Goal: Information Seeking & Learning: Learn about a topic

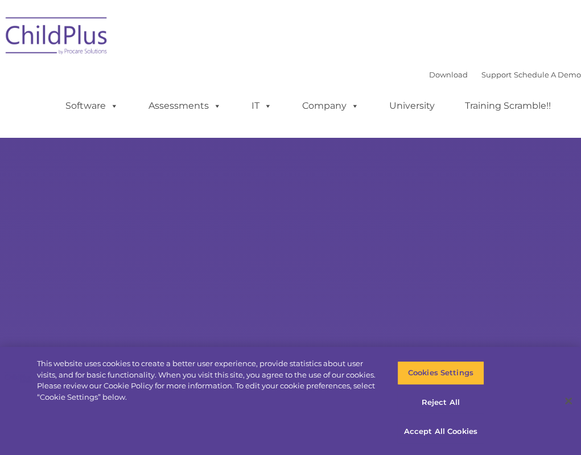
select select "MEDIUM"
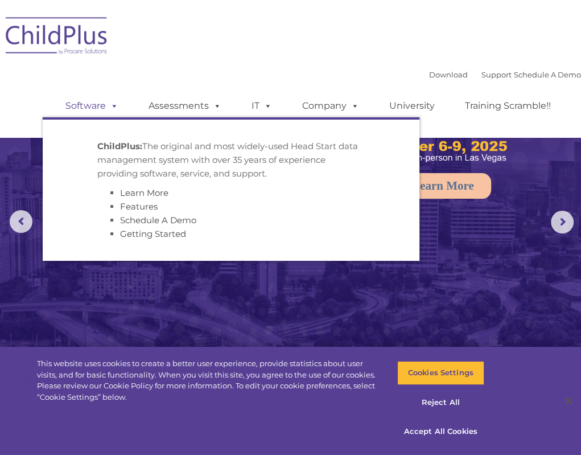
click at [87, 108] on link "Software" at bounding box center [92, 106] width 76 height 23
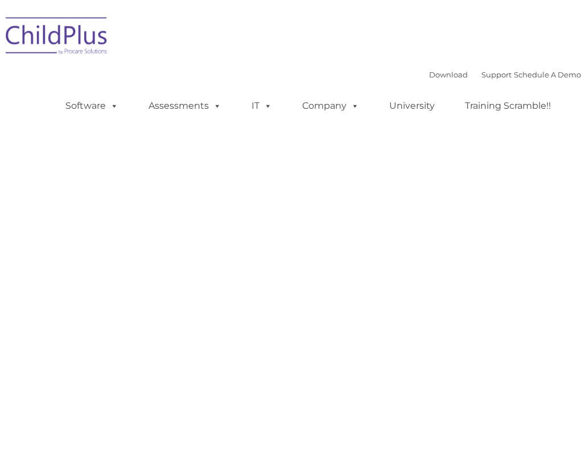
type input ""
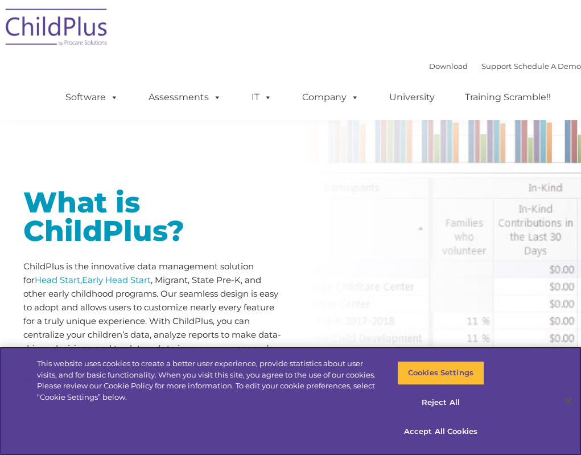
scroll to position [132, 0]
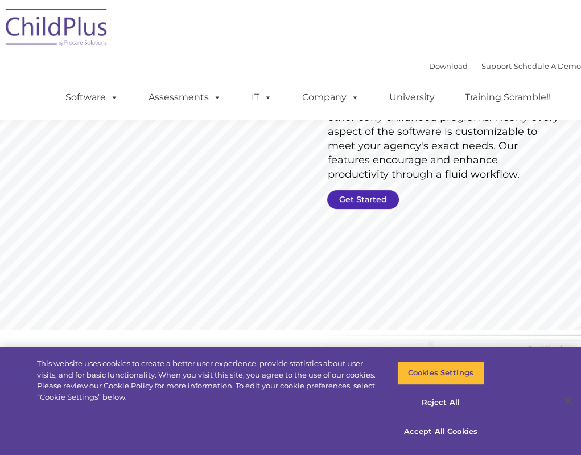
click at [376, 202] on link "Get Started" at bounding box center [363, 199] width 72 height 19
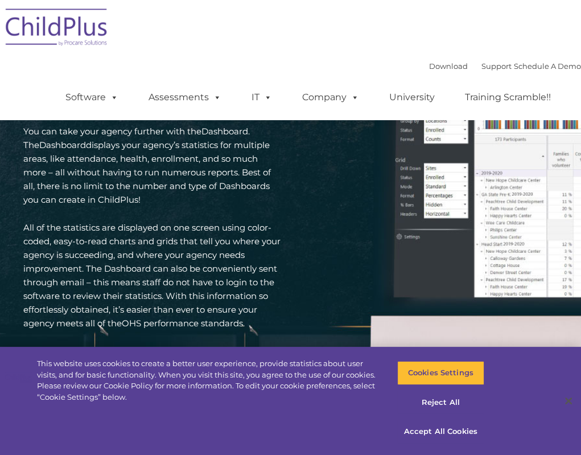
scroll to position [2025, 0]
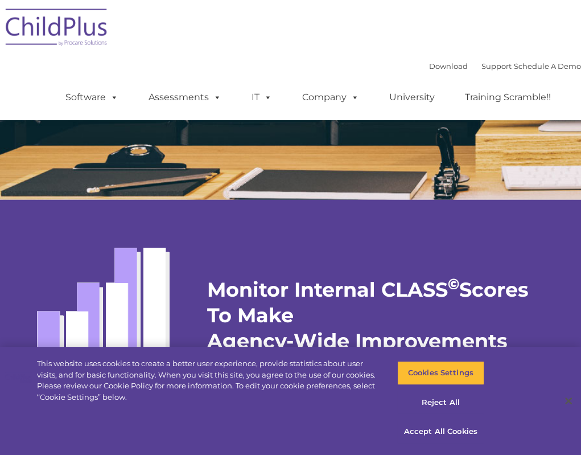
click at [262, 272] on div "Monitor Internal CLASS © Scores To Make Agency-Wide Improvements Monitor the qu…" at bounding box center [382, 331] width 351 height 222
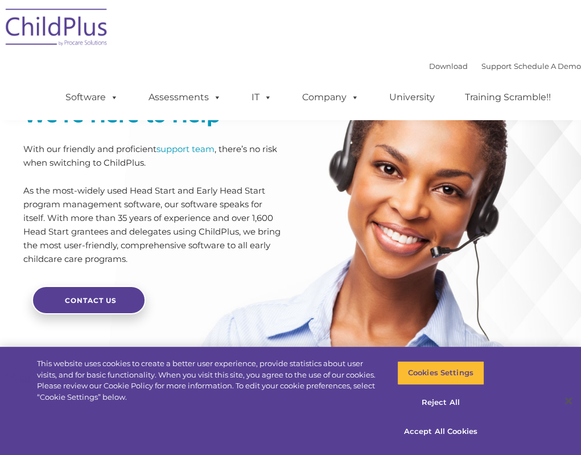
scroll to position [2677, 0]
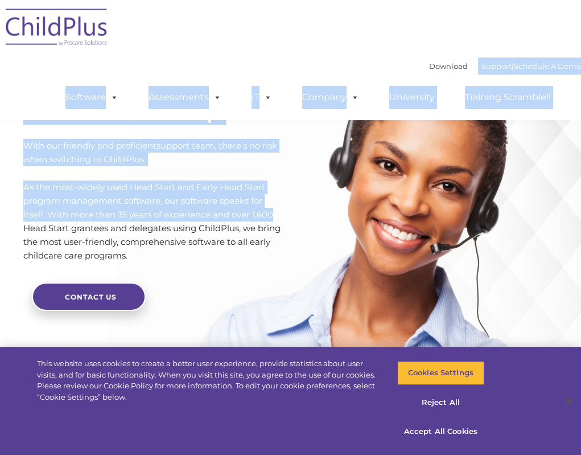
drag, startPoint x: 338, startPoint y: 220, endPoint x: 506, endPoint y: 6, distance: 271.8
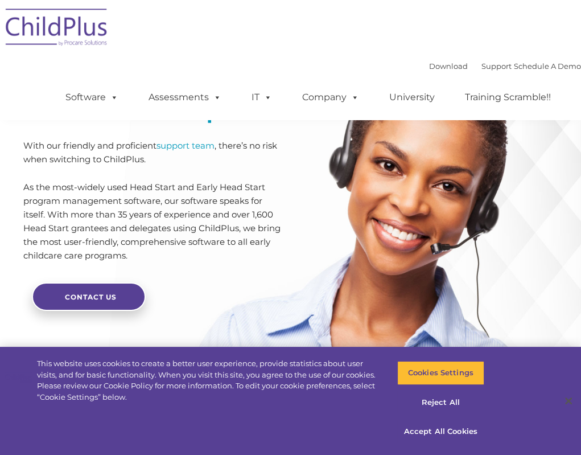
click at [384, 171] on div "We’re Here to Help With our friendly and proficient support team , there’s no r…" at bounding box center [290, 223] width 581 height 317
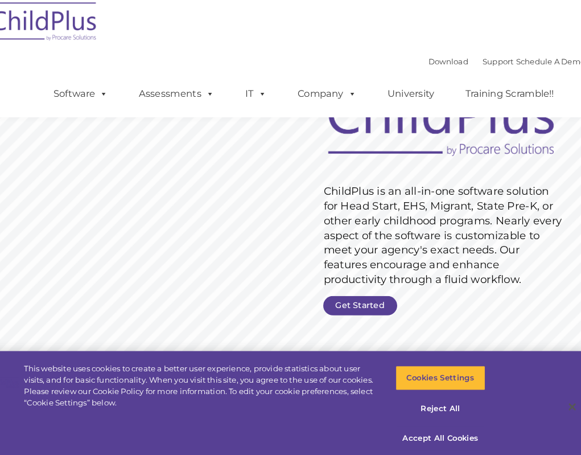
scroll to position [29, 0]
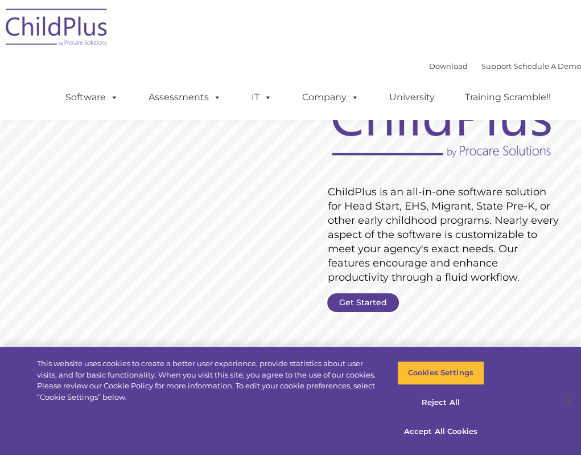
click at [458, 251] on rs-layer "ChildPlus is an all-in-one software solution for Head Start, EHS, Migrant, Stat…" at bounding box center [444, 235] width 232 height 100
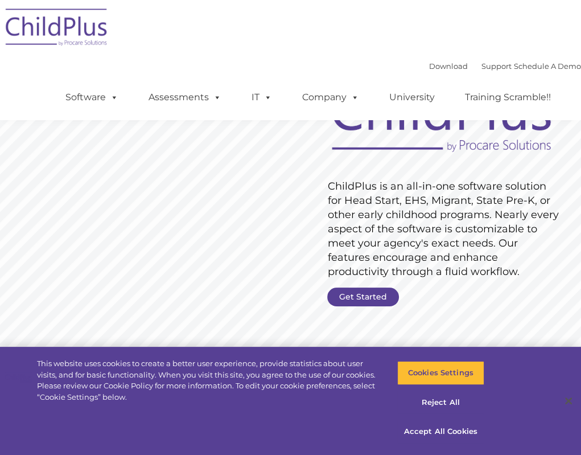
scroll to position [55, 0]
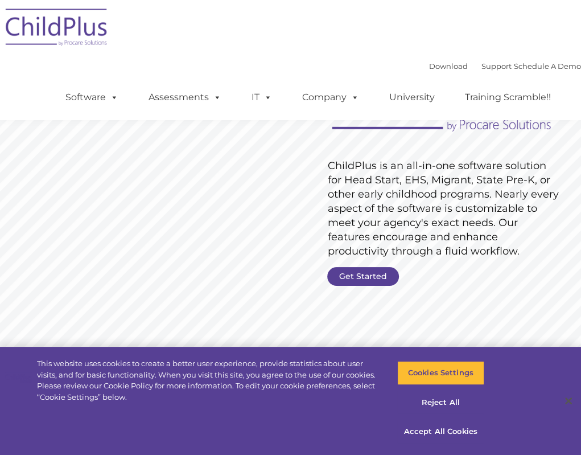
click at [350, 290] on rs-slide "Request Pricing ChildPlus is an all-in-one software solution for Head Start, EH…" at bounding box center [290, 196] width 581 height 422
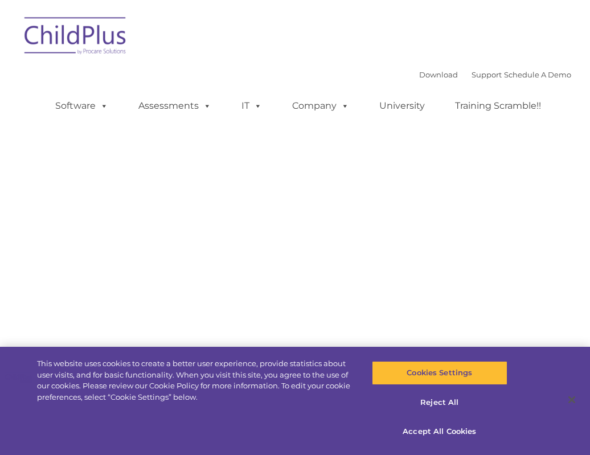
type input ""
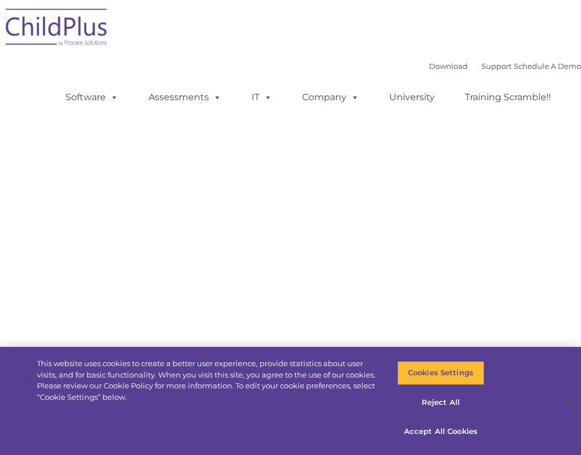
select select "MEDIUM"
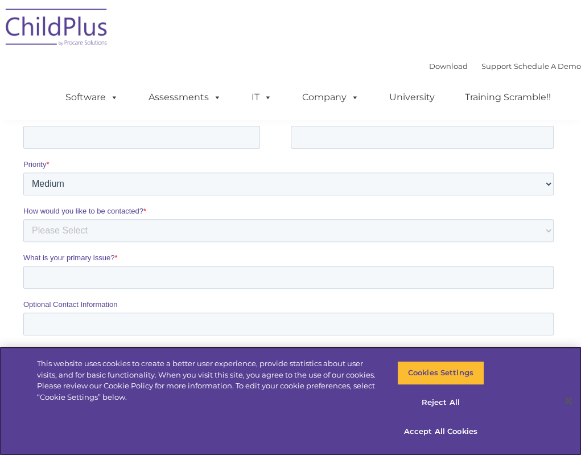
scroll to position [545, 0]
